Goal: Task Accomplishment & Management: Use online tool/utility

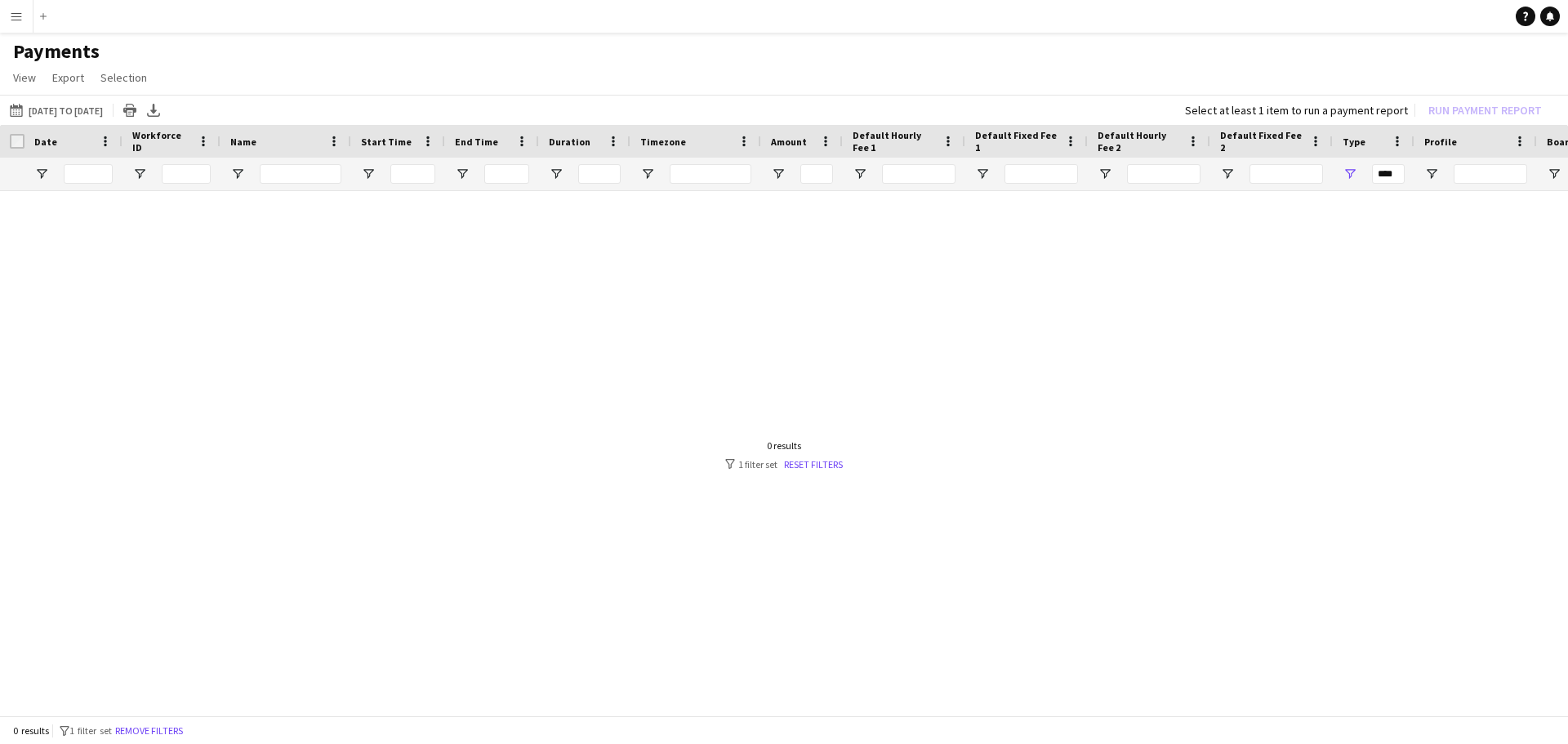
click at [1403, 323] on div at bounding box center [784, 449] width 1568 height 516
click at [14, 19] on app-icon "Menu" at bounding box center [16, 16] width 13 height 13
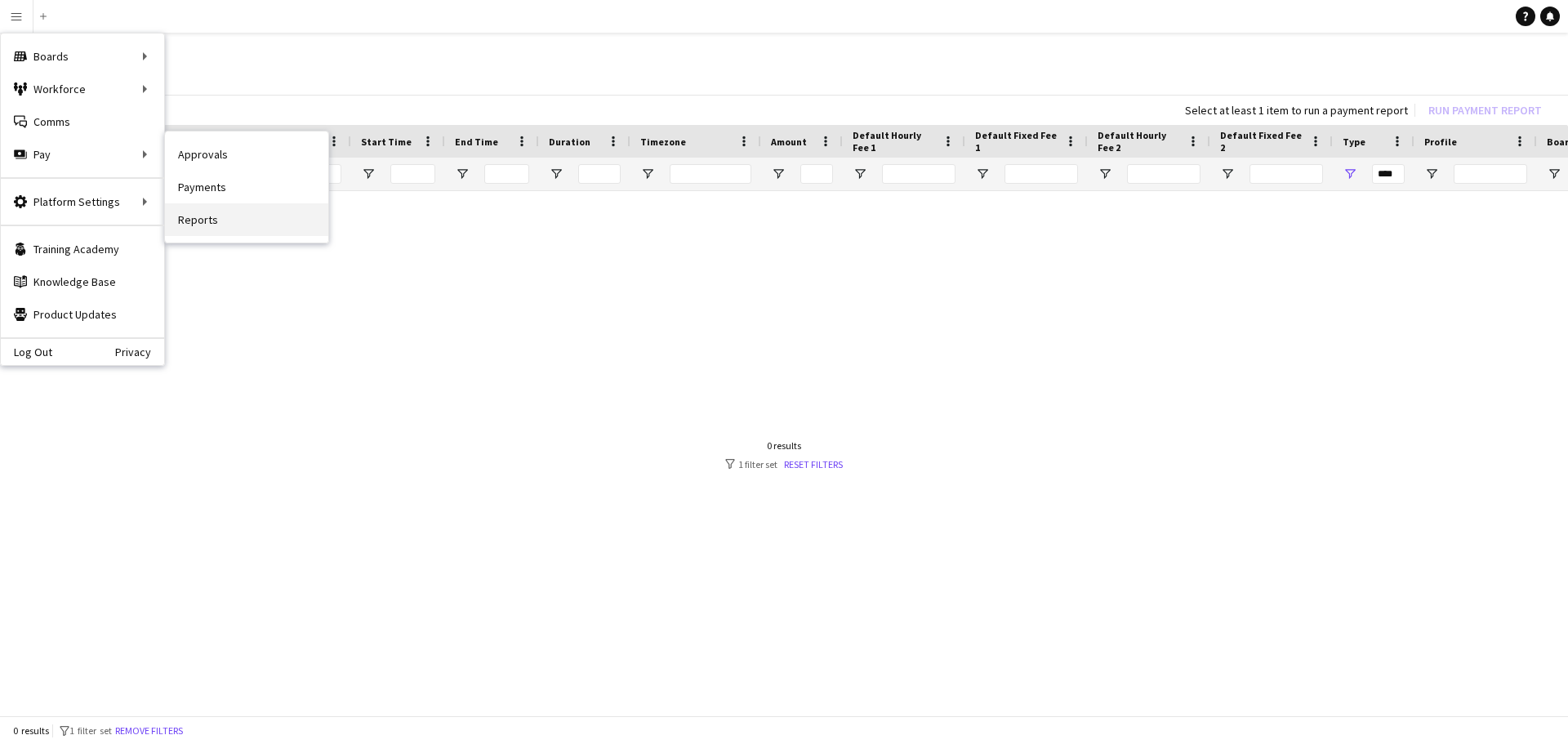
click at [209, 222] on link "Reports" at bounding box center [246, 220] width 163 height 33
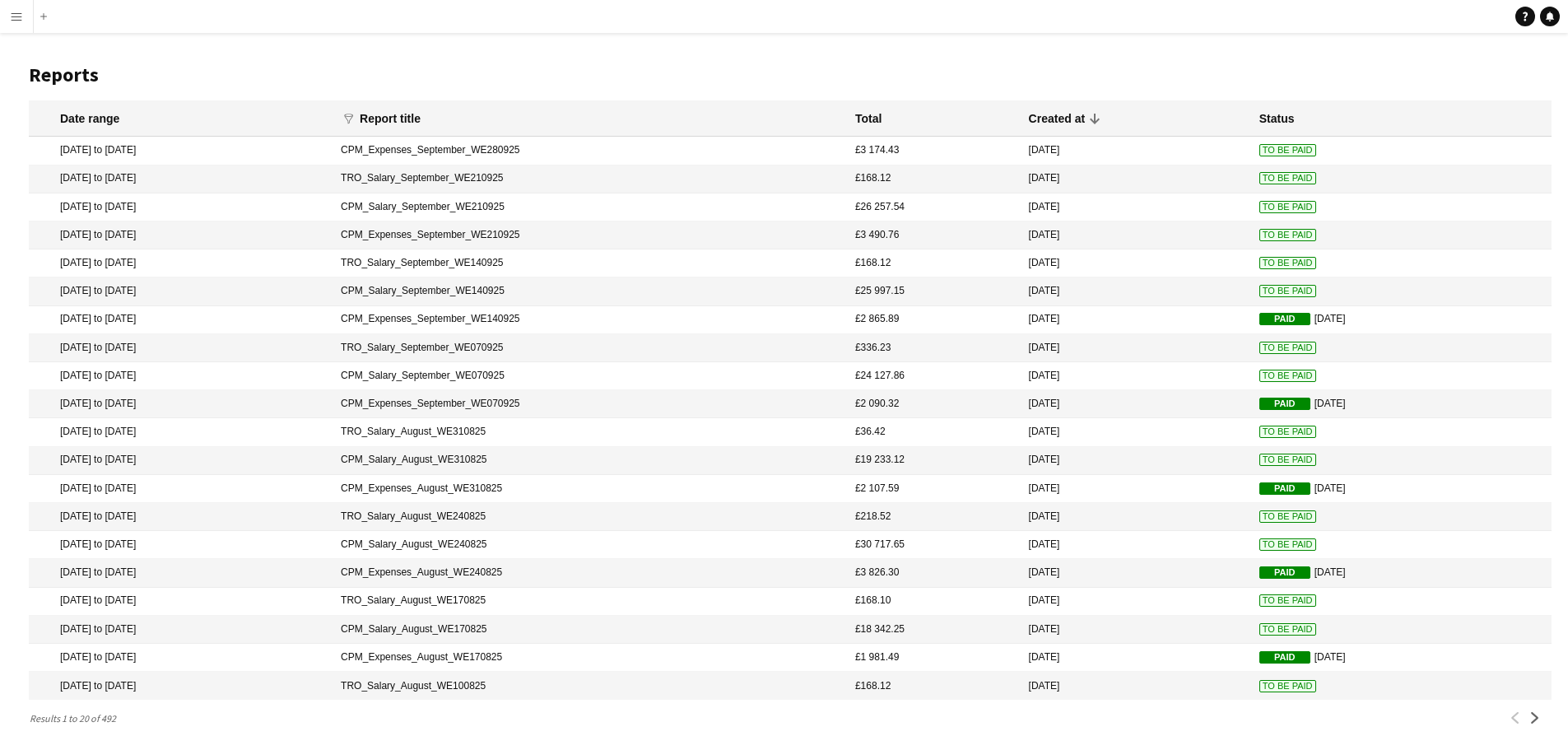
click at [1259, 232] on span "To Be Paid" at bounding box center [1287, 235] width 56 height 12
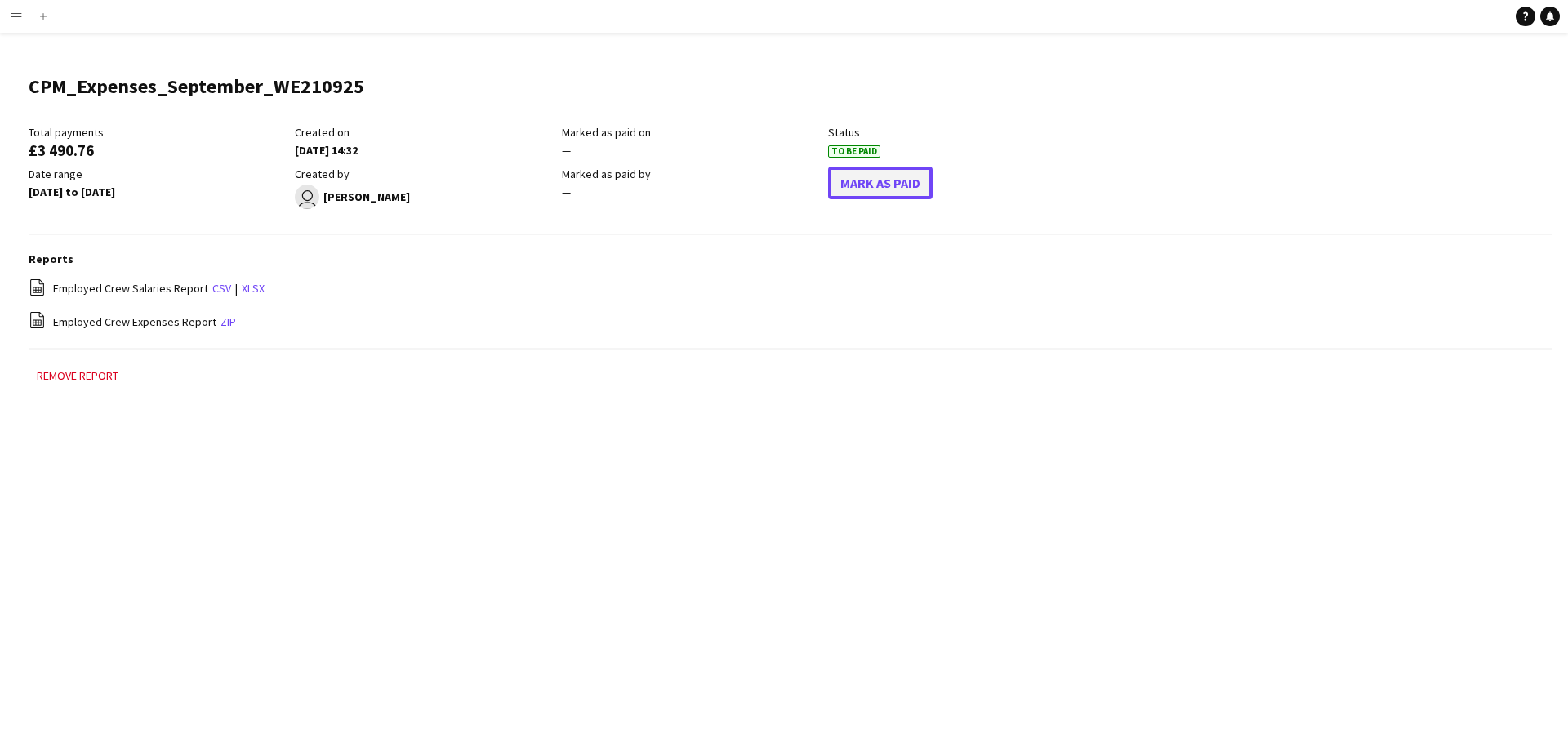
click at [877, 178] on button "Mark As Paid" at bounding box center [880, 183] width 104 height 33
click at [12, 15] on app-icon "Menu" at bounding box center [16, 16] width 13 height 13
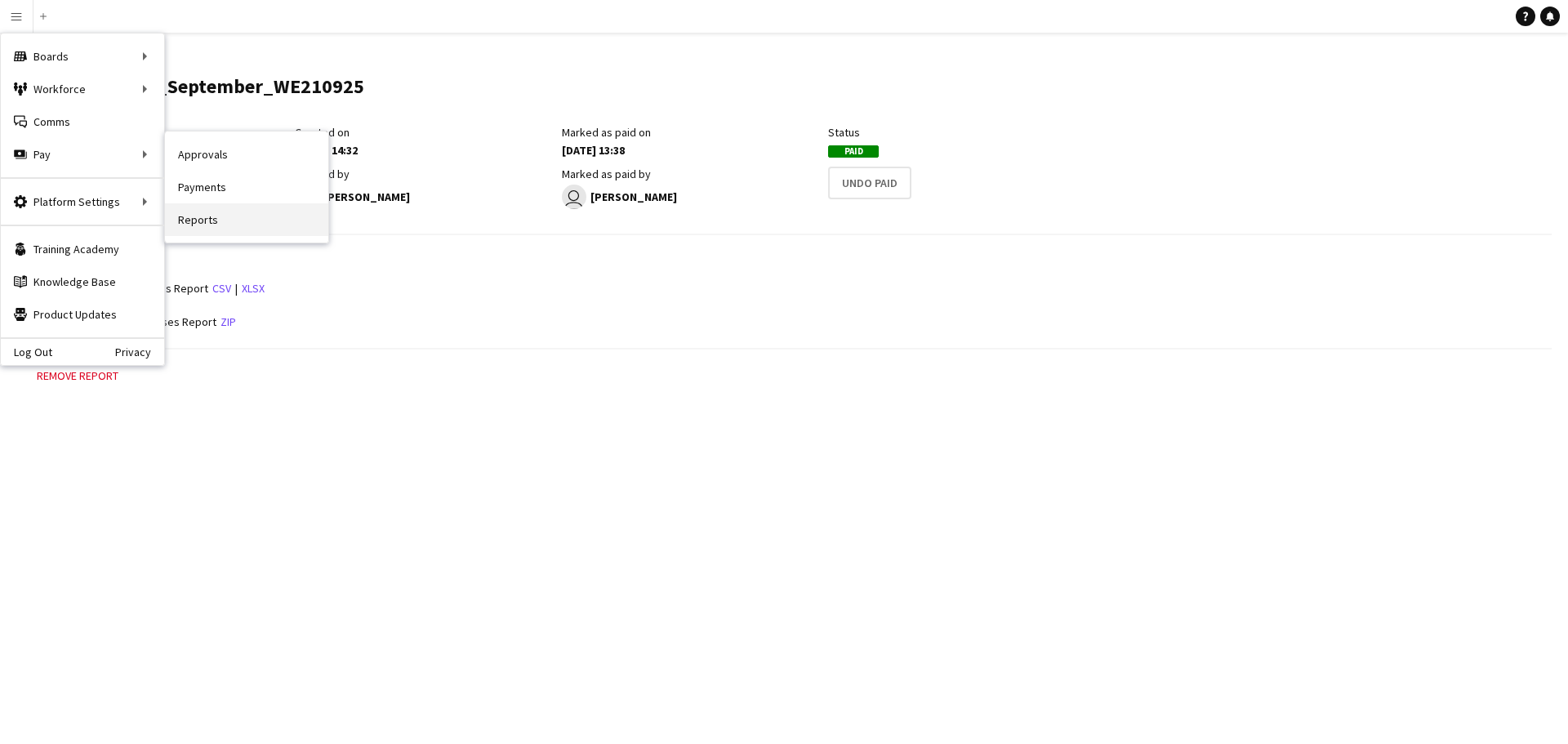
click at [208, 223] on link "Reports" at bounding box center [246, 220] width 163 height 33
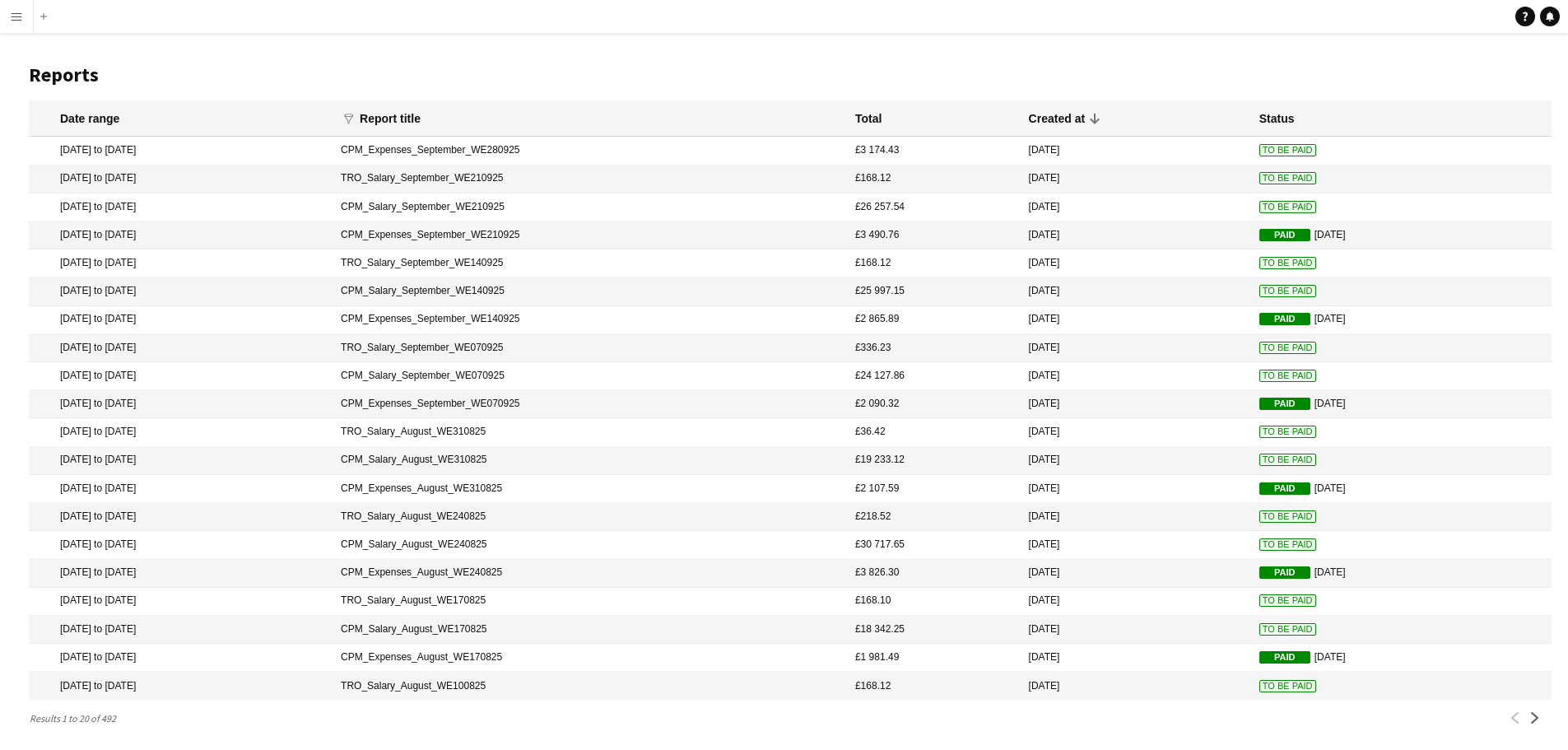
scroll to position [3, 0]
